Goal: Check status: Check status

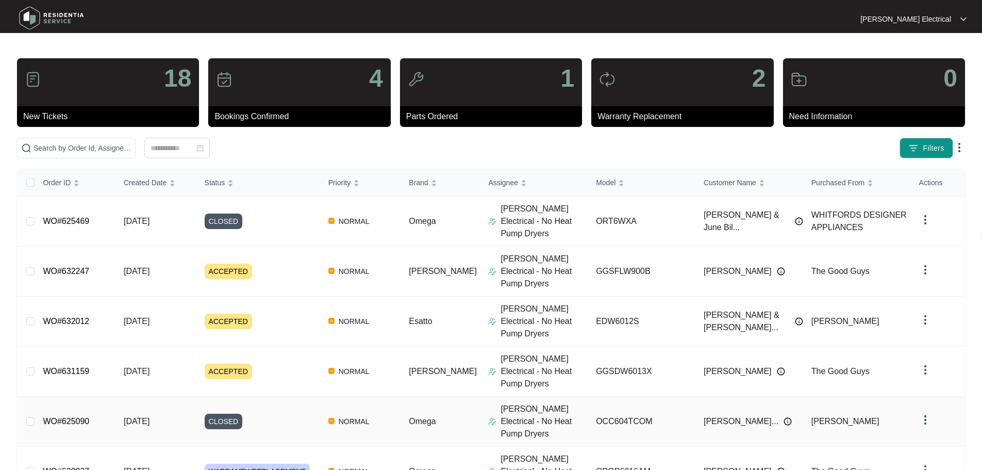
scroll to position [52, 0]
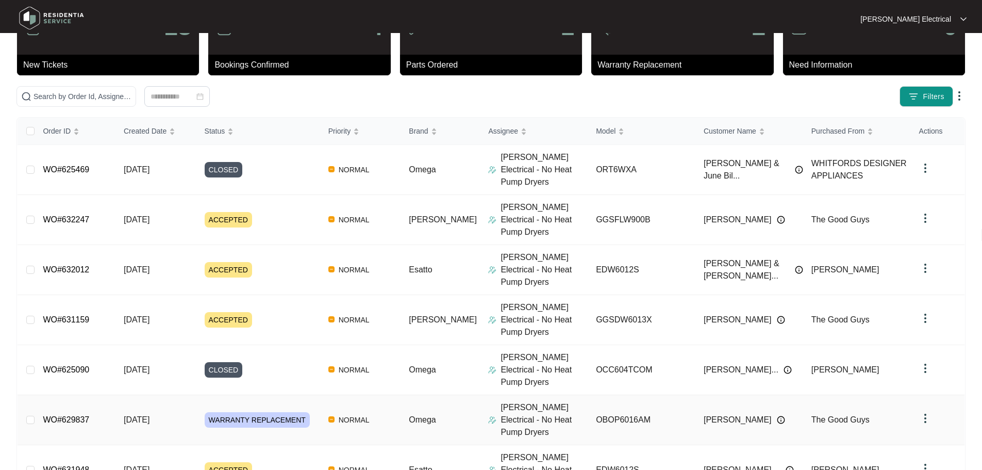
click at [236, 412] on span "WARRANTY REPLACEMENT" at bounding box center [257, 419] width 105 height 15
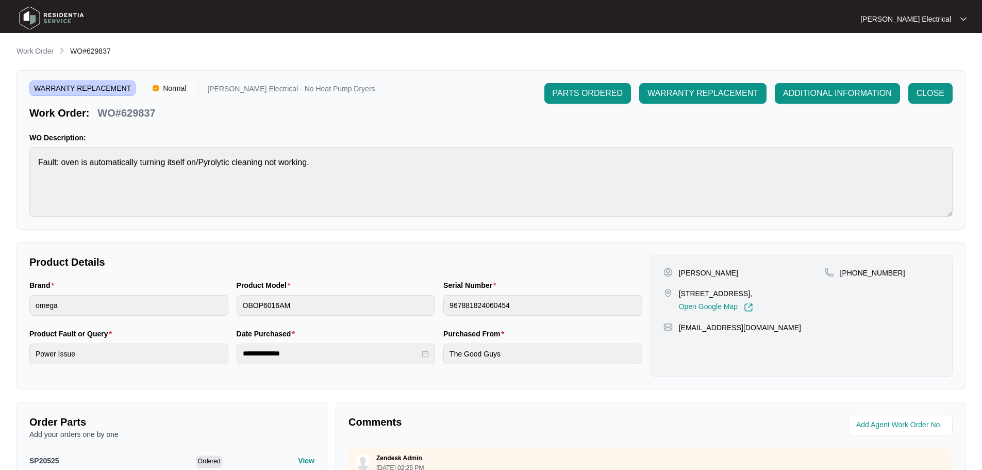
click at [63, 17] on img at bounding box center [51, 18] width 72 height 31
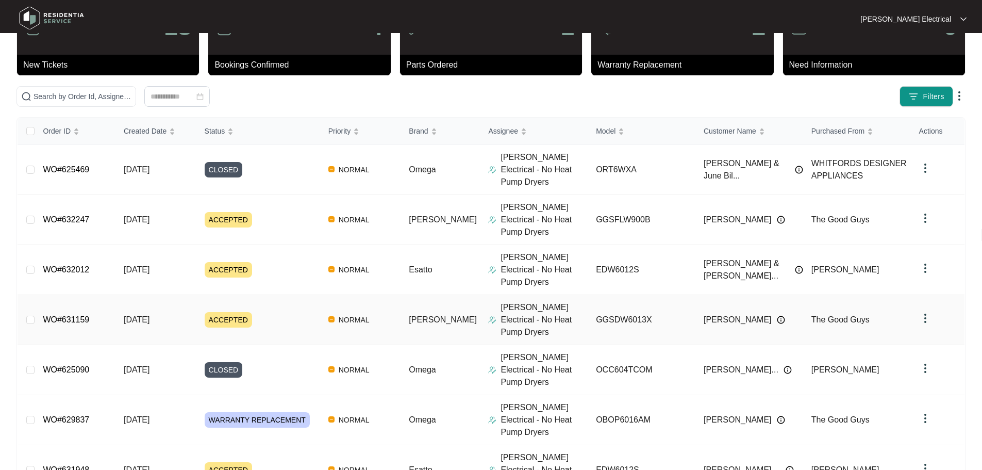
scroll to position [153, 0]
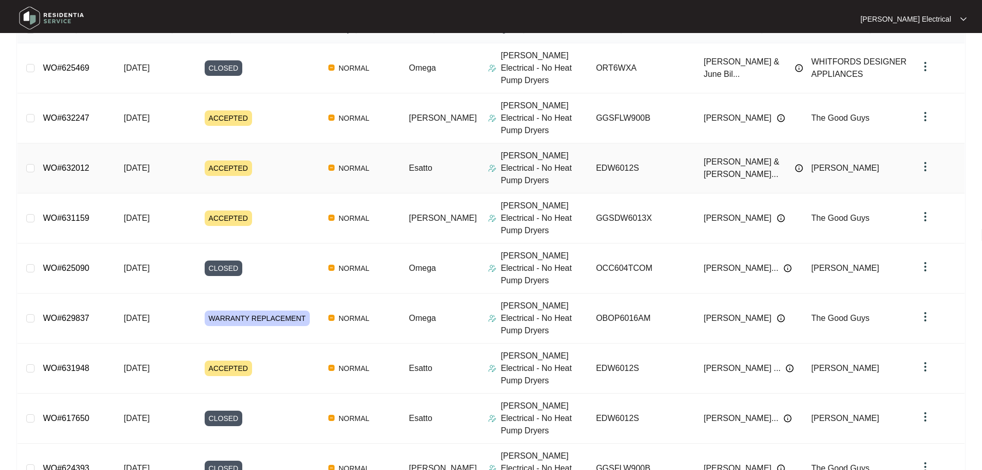
click at [278, 160] on div "ACCEPTED" at bounding box center [262, 167] width 115 height 15
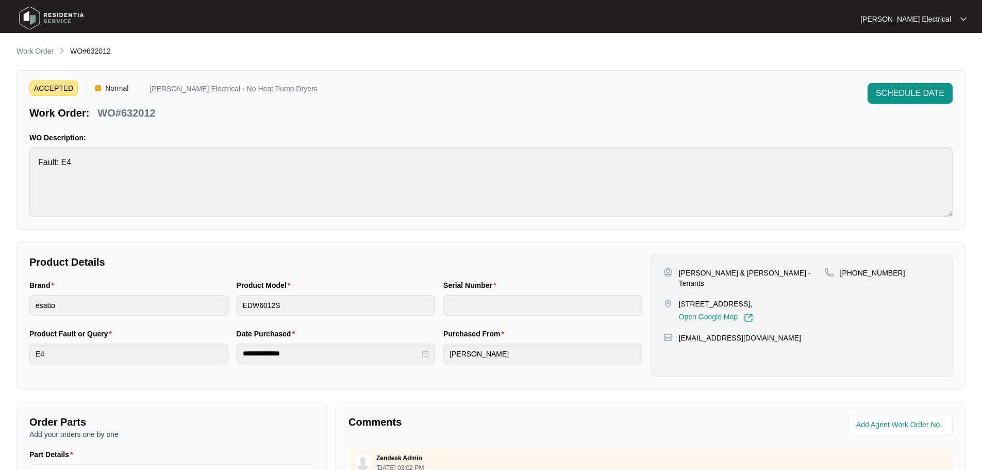
click at [42, 8] on img at bounding box center [51, 18] width 72 height 31
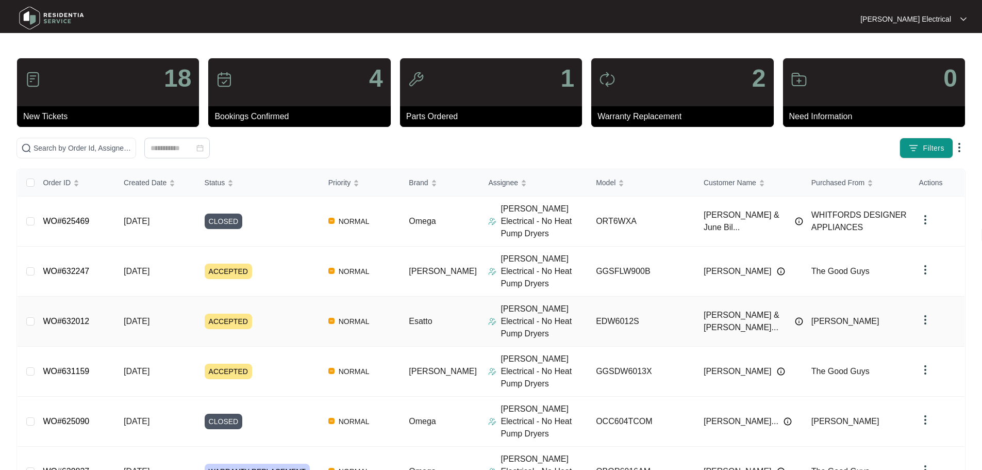
click at [232, 296] on td "ACCEPTED" at bounding box center [258, 321] width 124 height 50
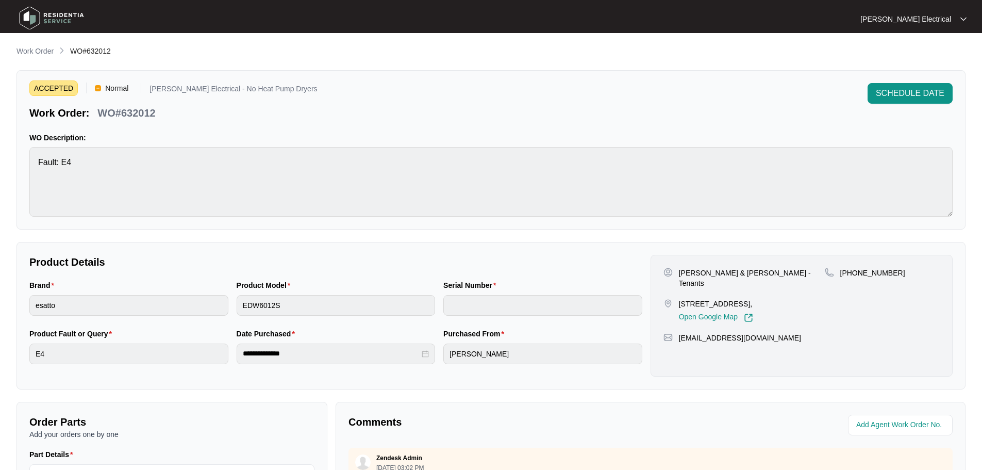
click at [60, 16] on img at bounding box center [51, 18] width 72 height 31
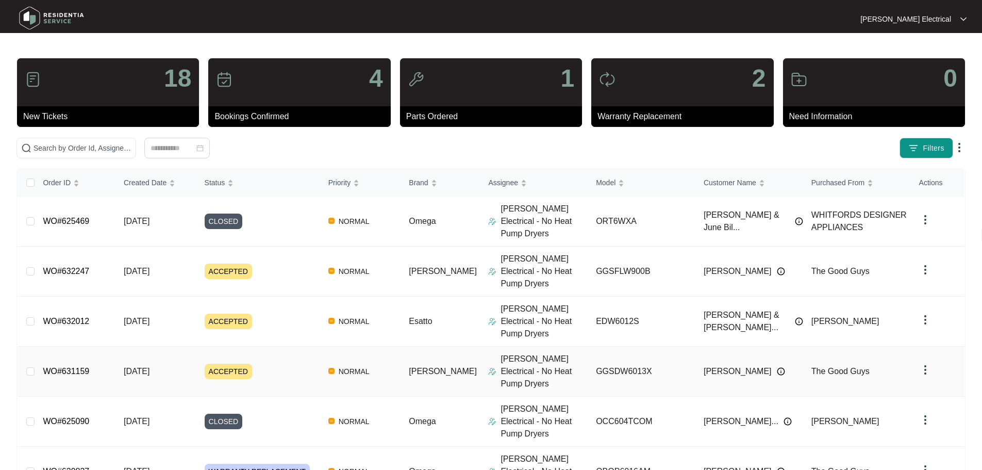
click at [271, 363] on div "ACCEPTED" at bounding box center [262, 370] width 115 height 15
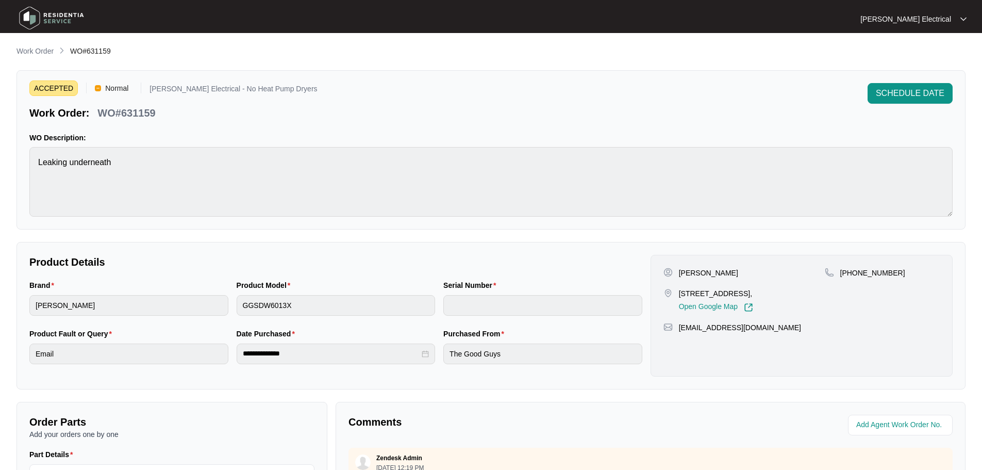
click at [48, 24] on img at bounding box center [51, 18] width 72 height 31
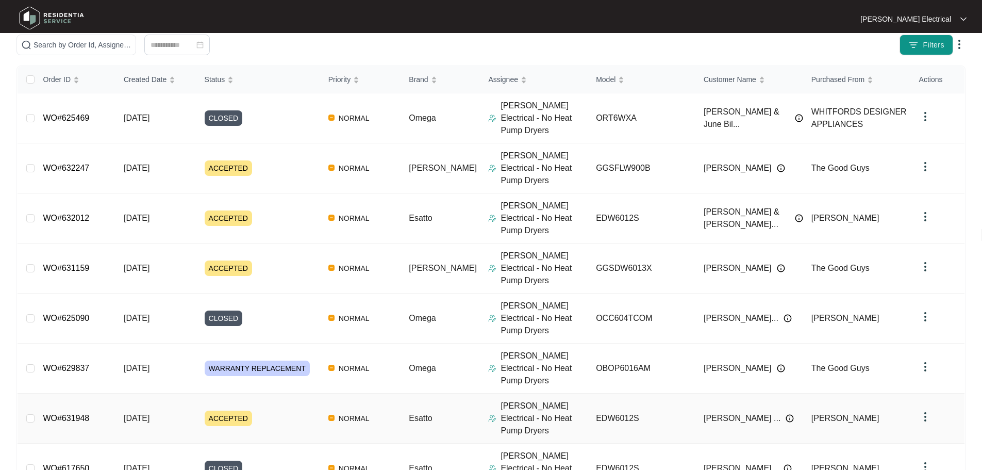
scroll to position [153, 0]
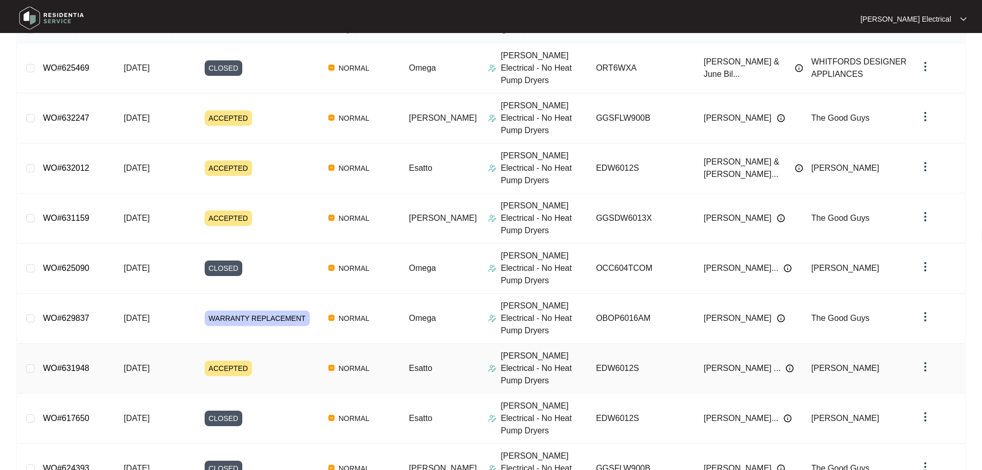
click at [236, 360] on span "ACCEPTED" at bounding box center [228, 367] width 47 height 15
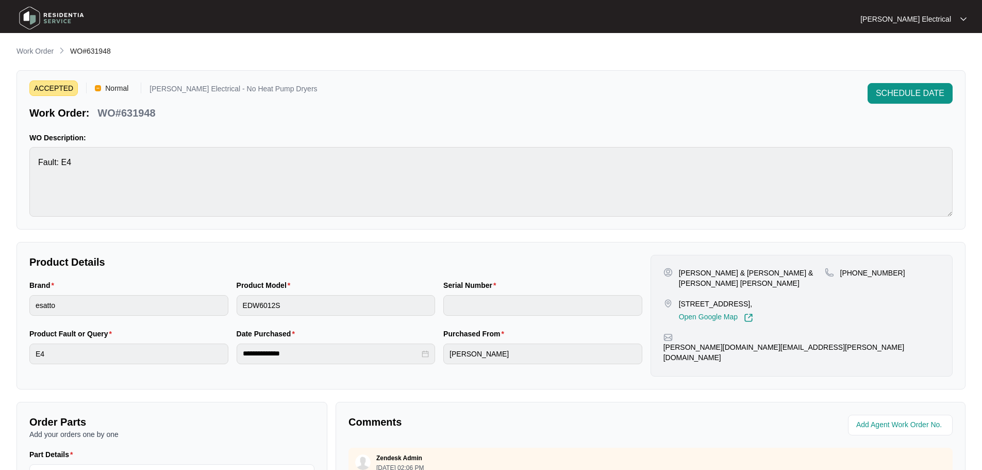
click at [47, 13] on img at bounding box center [51, 18] width 72 height 31
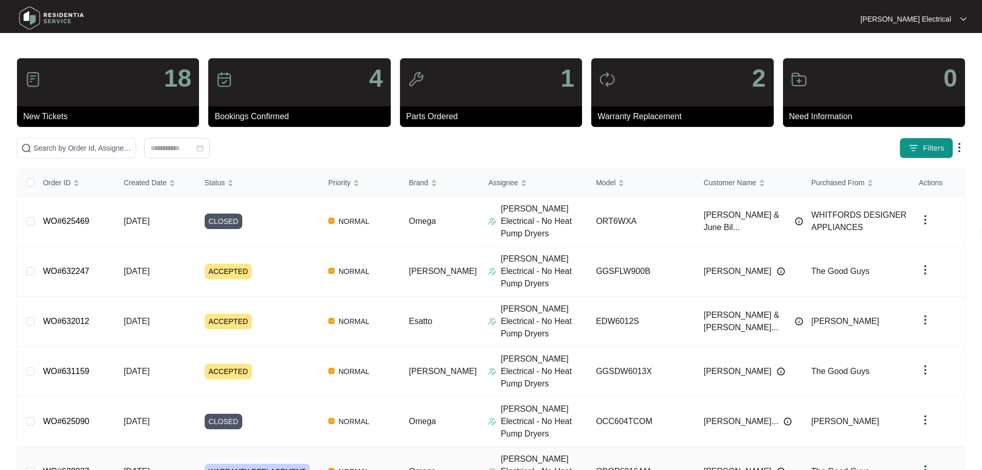
scroll to position [153, 0]
